Goal: Find specific page/section: Find specific page/section

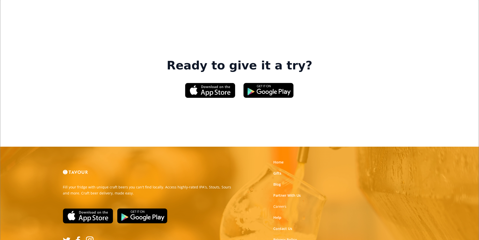
scroll to position [755, 0]
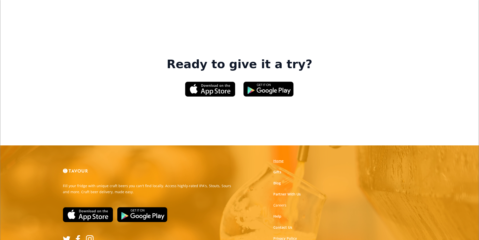
click at [279, 158] on link "Home" at bounding box center [278, 160] width 10 height 5
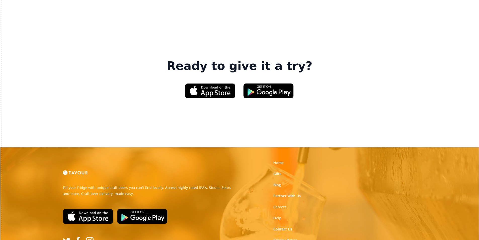
scroll to position [761, 0]
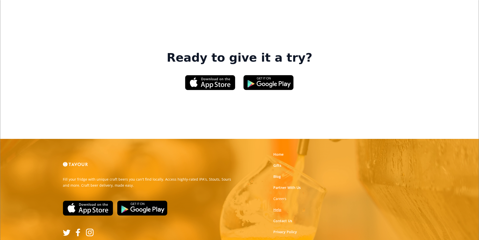
drag, startPoint x: 283, startPoint y: 130, endPoint x: 282, endPoint y: 138, distance: 7.6
click at [283, 196] on strong "Careers" at bounding box center [279, 198] width 13 height 5
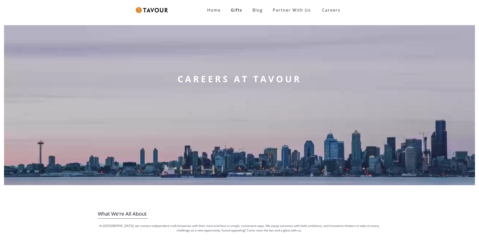
click at [281, 140] on div "CAREERS AT TAVOUR" at bounding box center [240, 105] width 132 height 160
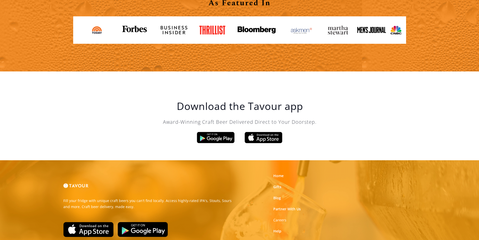
scroll to position [830, 0]
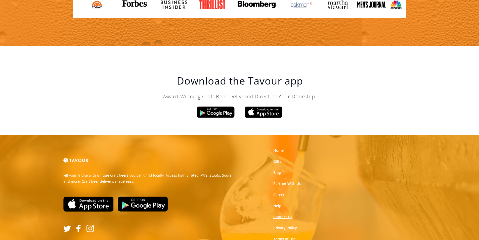
click at [276, 216] on link "Contact Us" at bounding box center [282, 216] width 19 height 5
